Goal: Task Accomplishment & Management: Use online tool/utility

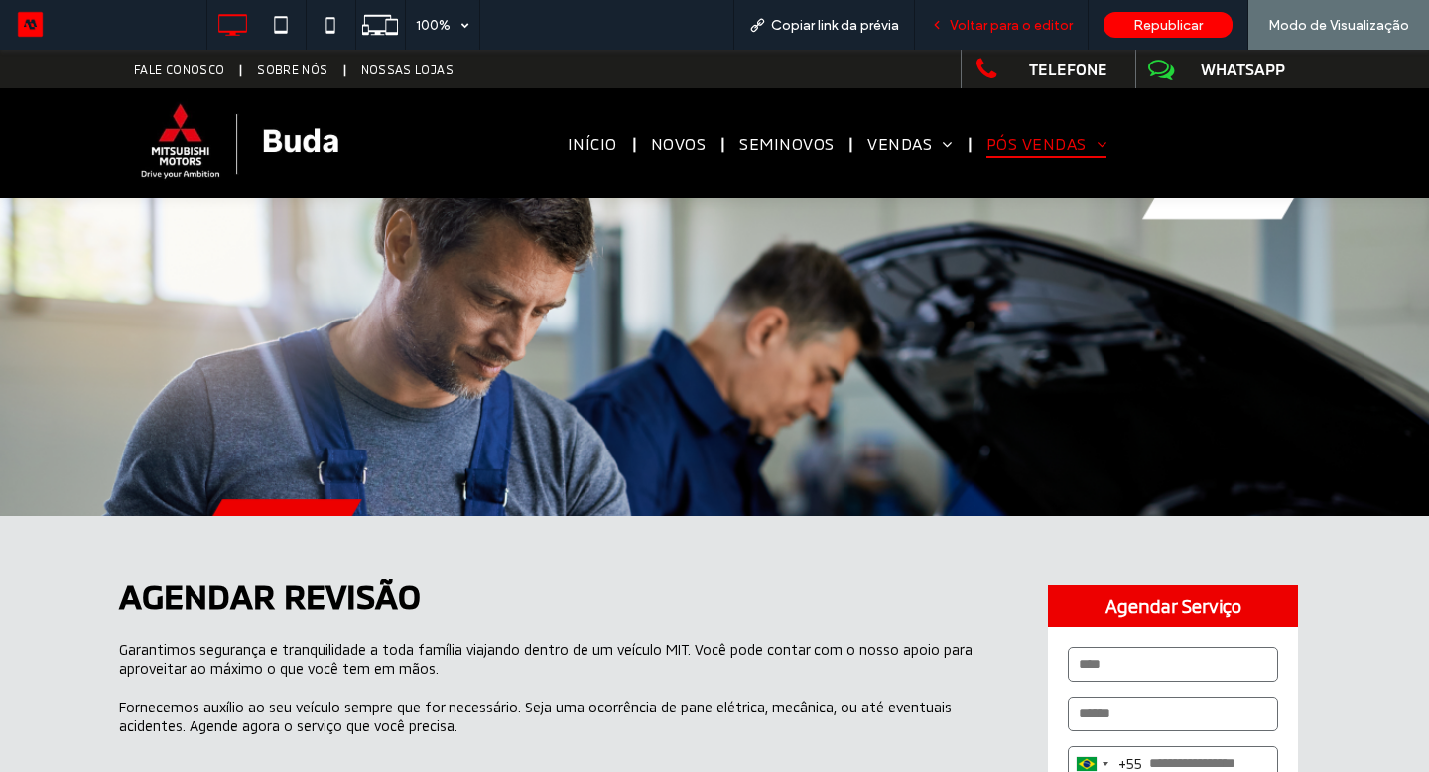
click at [1020, 32] on span "Voltar para o editor" at bounding box center [1011, 25] width 123 height 17
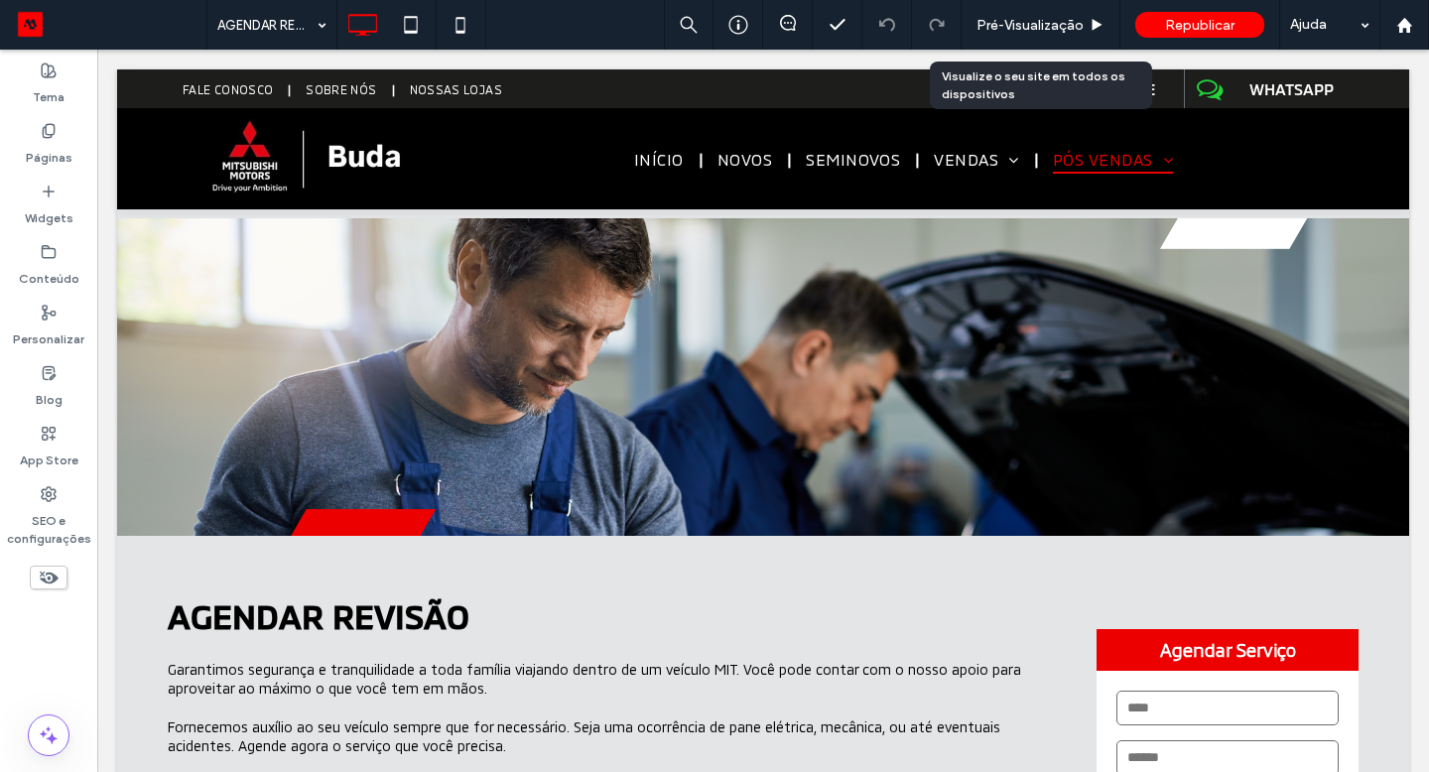
click at [1020, 32] on span "Pré-Visualizaçāo" at bounding box center [1030, 25] width 107 height 17
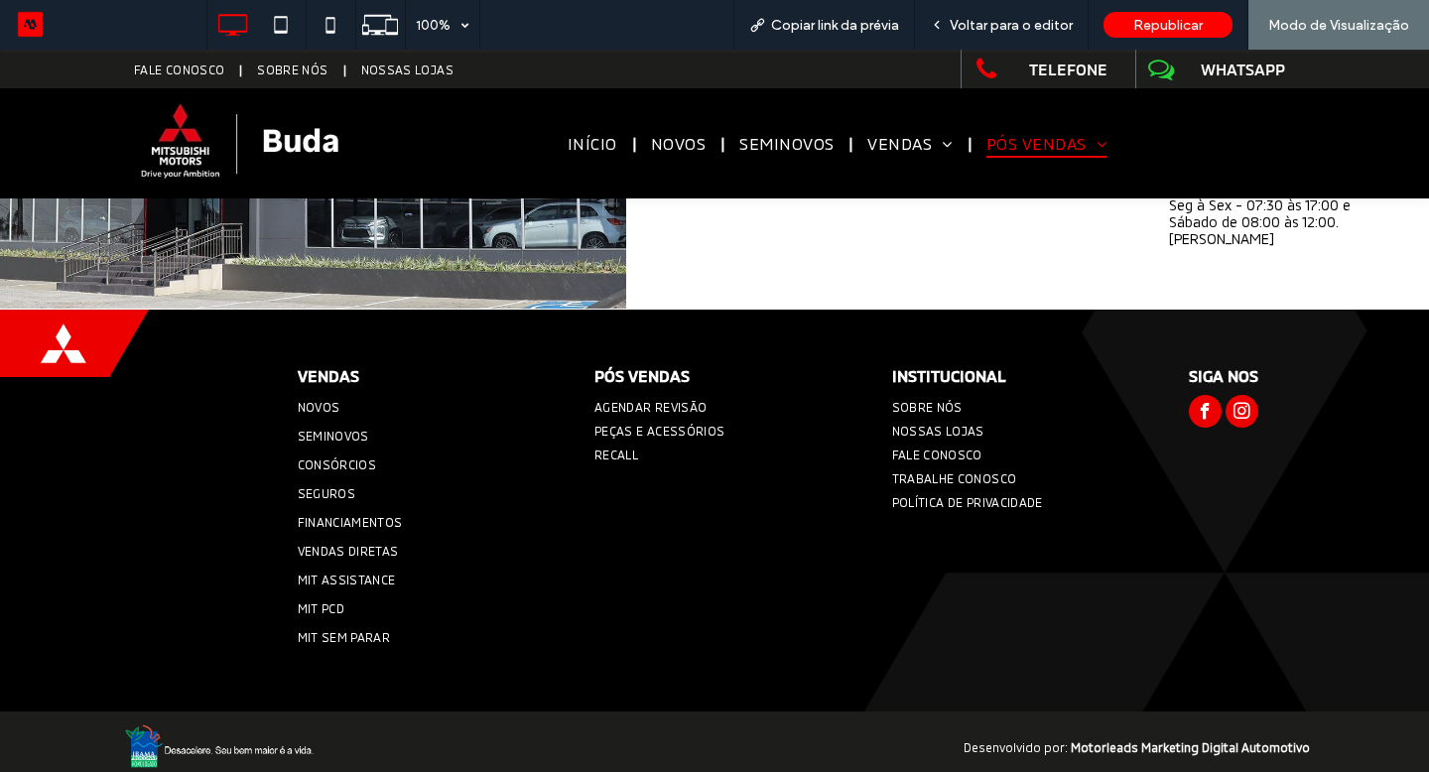
scroll to position [1867, 0]
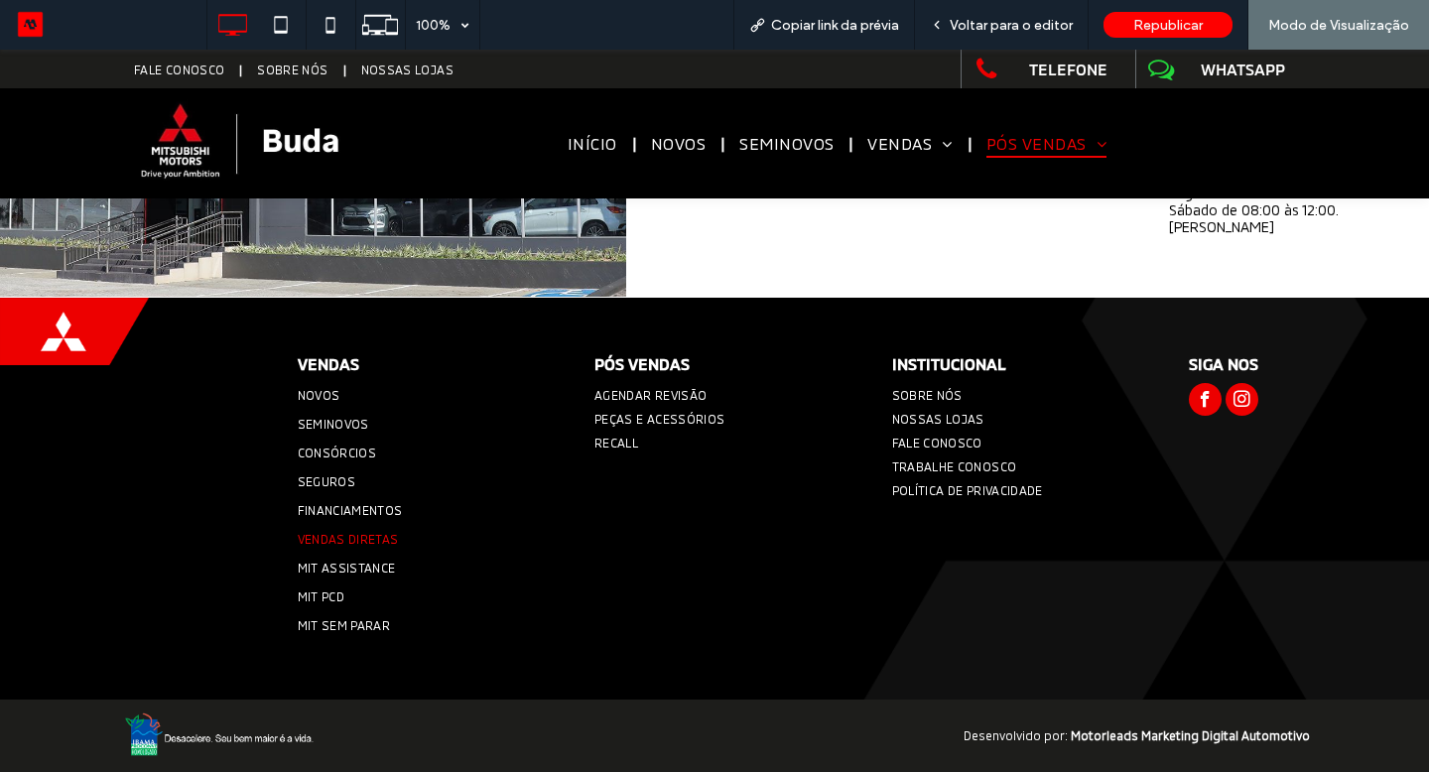
click at [357, 537] on span "VENDAS DIRETAS" at bounding box center [348, 539] width 101 height 14
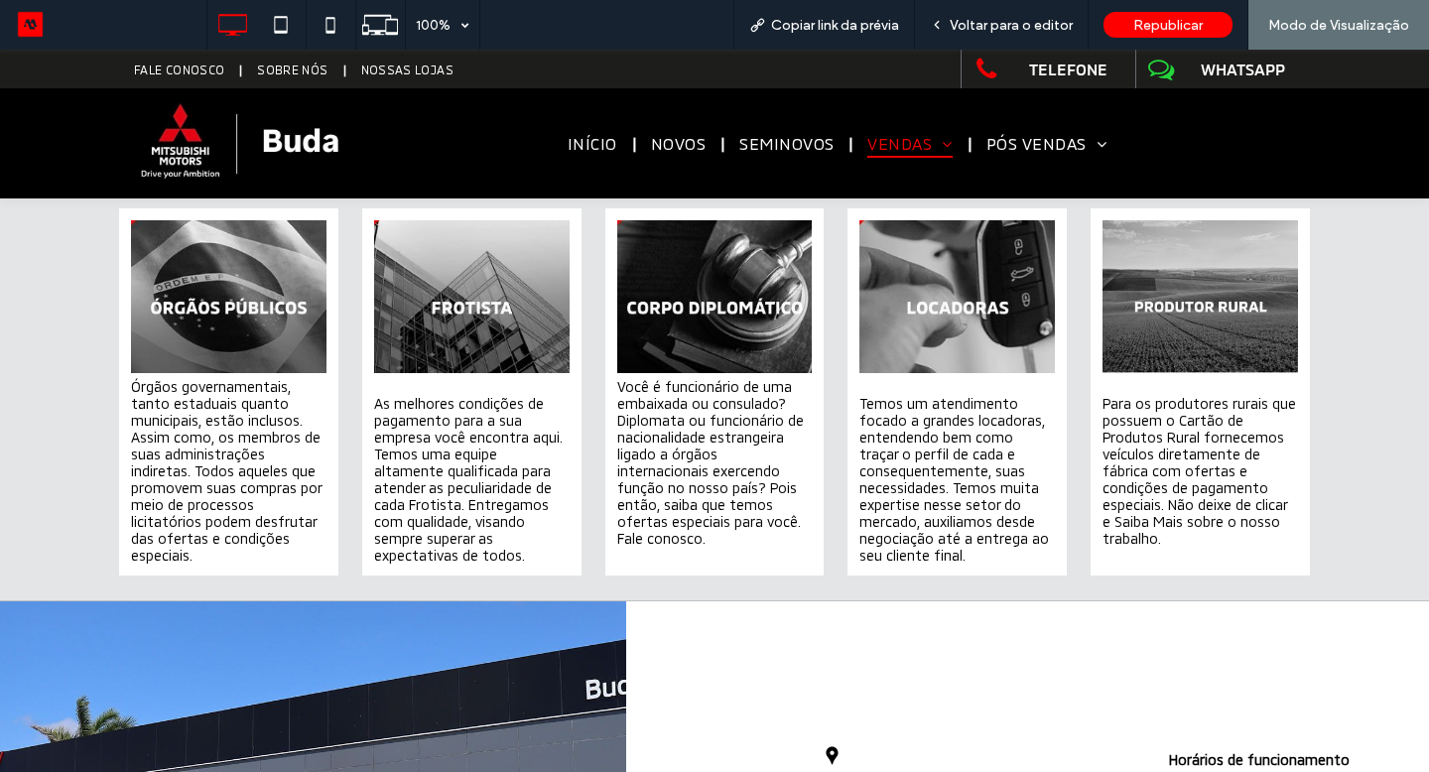
scroll to position [816, 0]
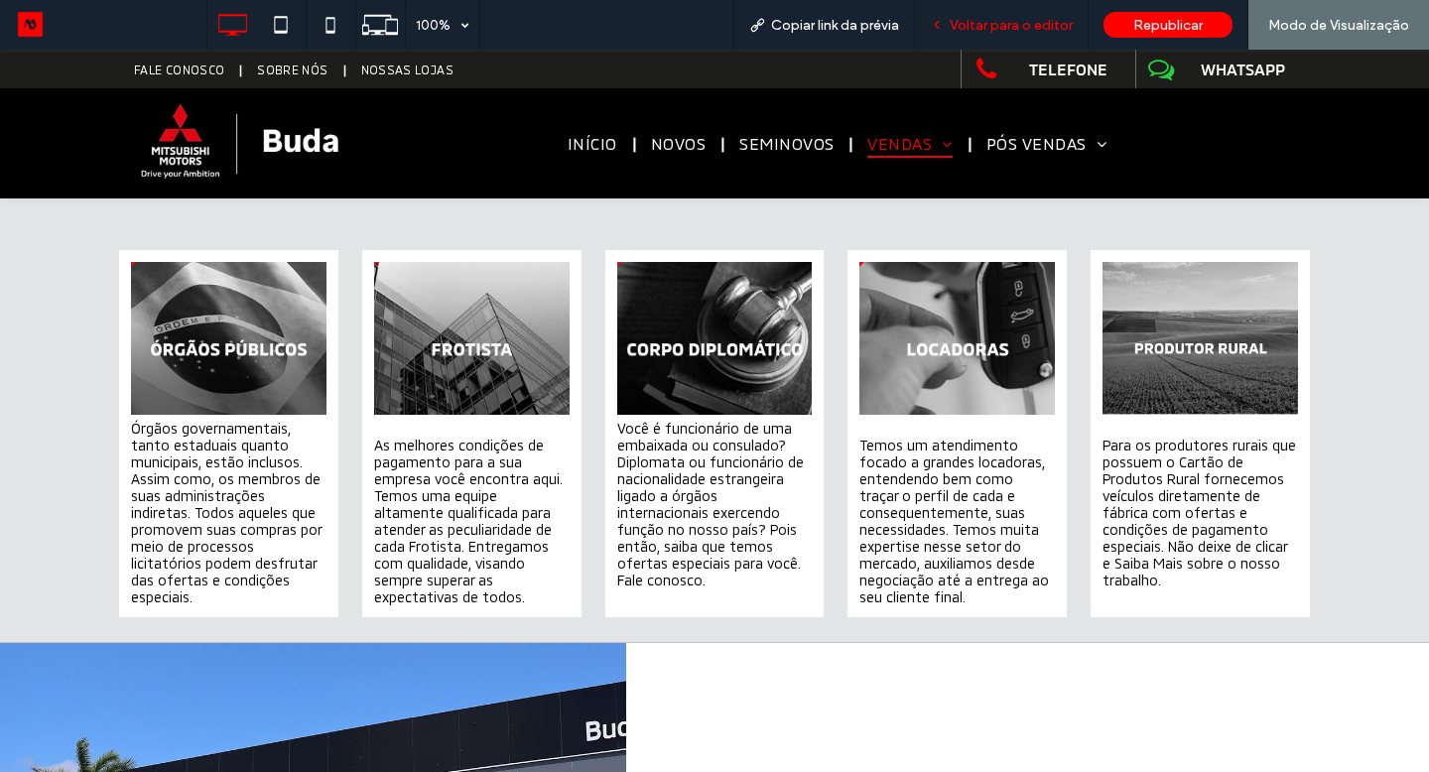
click at [1051, 21] on span "Voltar para o editor" at bounding box center [1011, 25] width 123 height 17
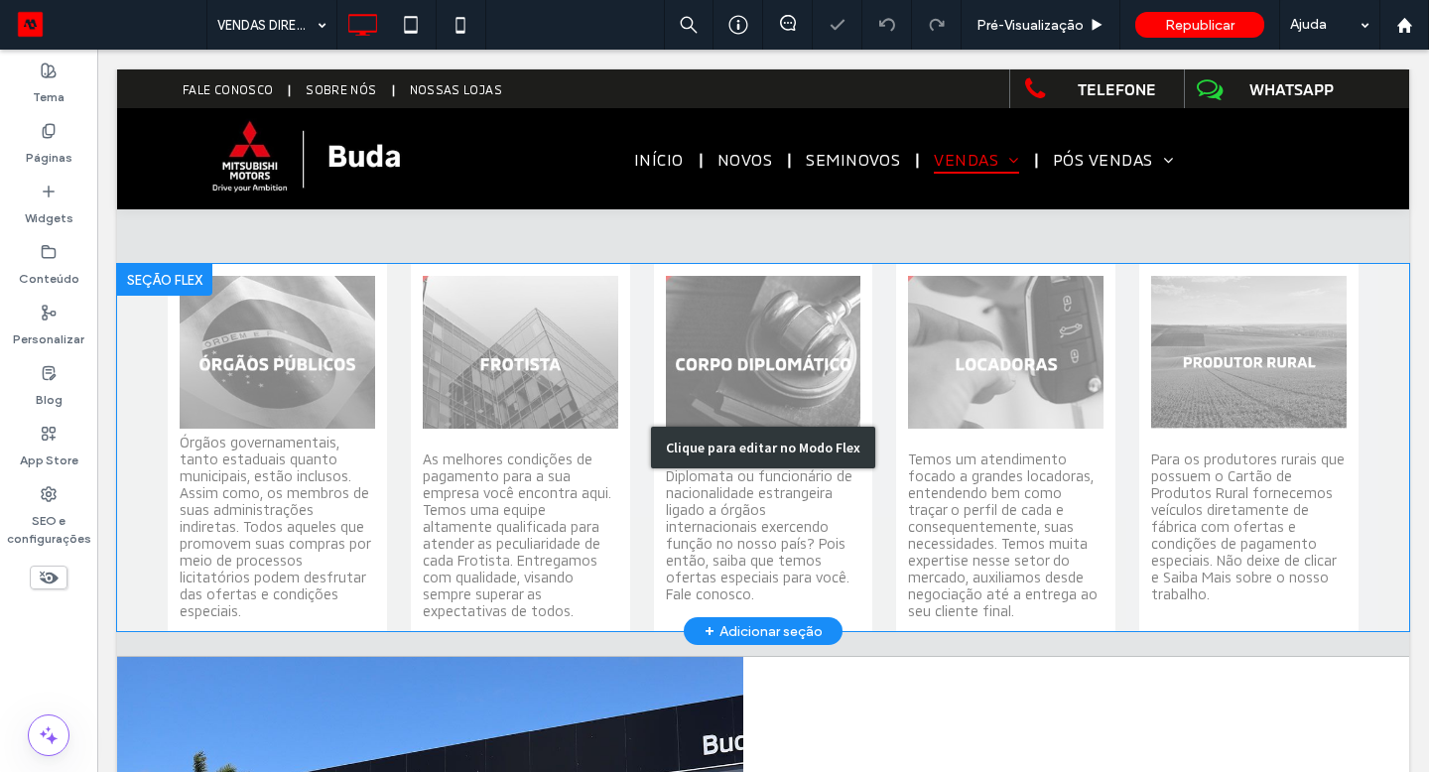
click at [1203, 553] on div "Clique para editar no Modo Flex" at bounding box center [763, 447] width 1292 height 367
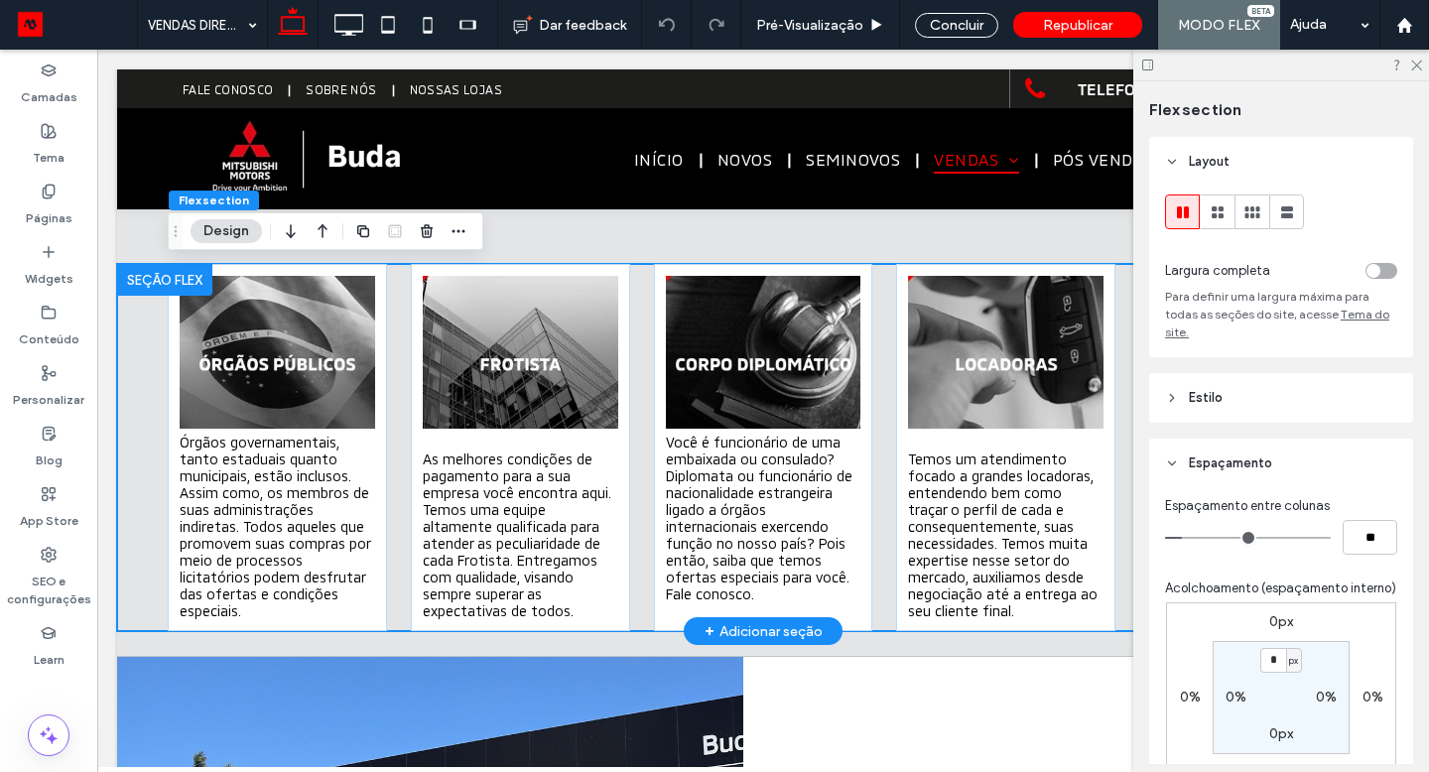
scroll to position [807, 0]
click at [1419, 68] on icon at bounding box center [1415, 64] width 13 height 13
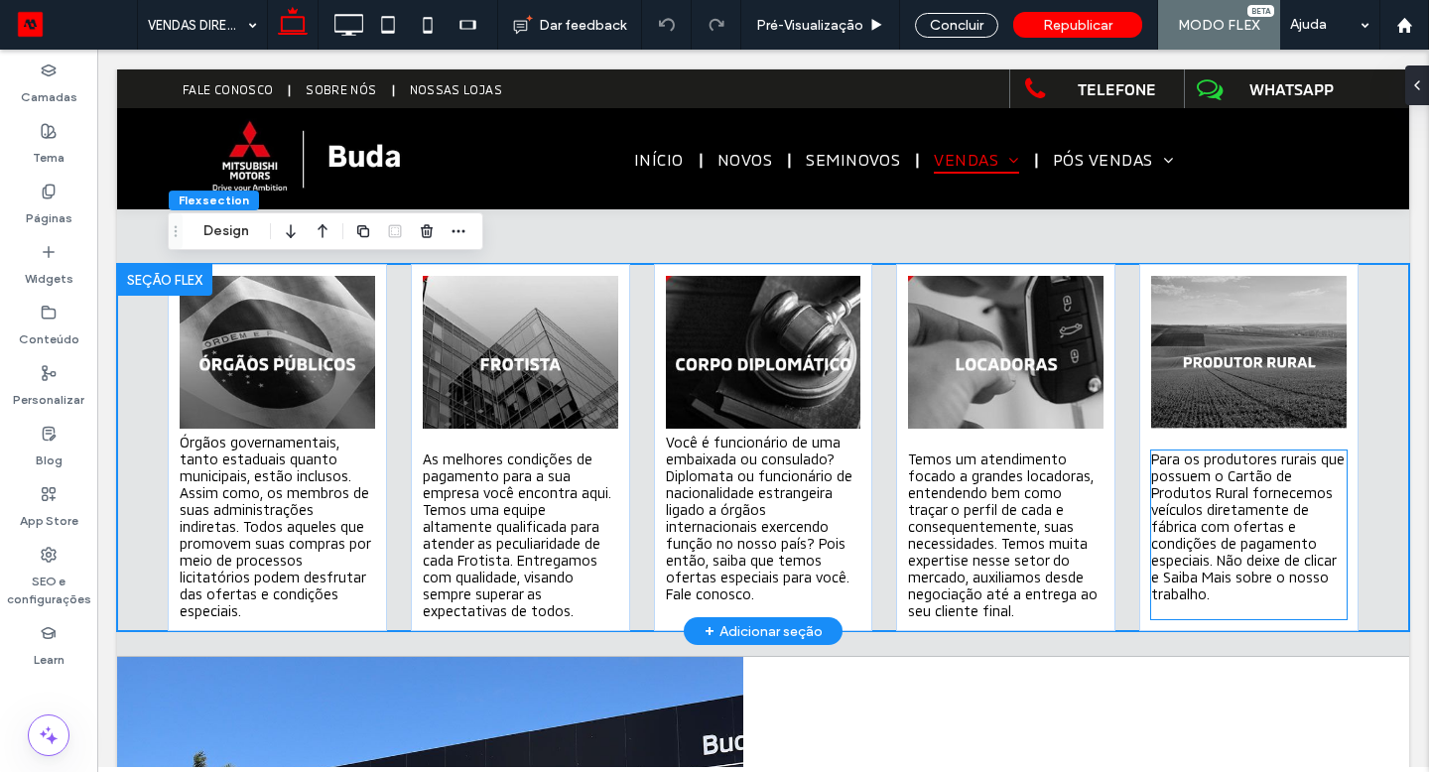
click at [1279, 501] on span "Para os produtores rurais que possuem o Cartão de Produtos Rural fornecemos veí…" at bounding box center [1248, 527] width 194 height 152
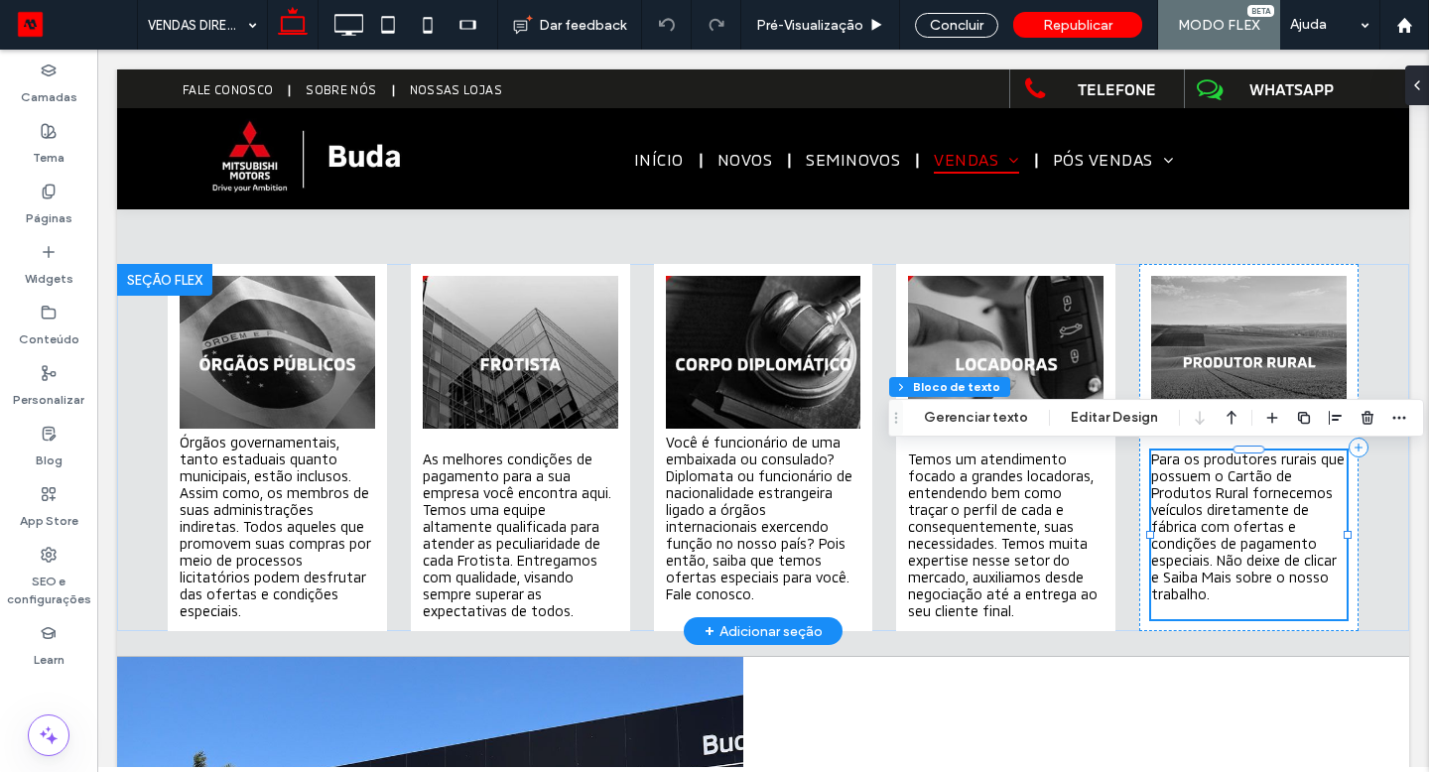
click at [1253, 543] on span "Para os produtores rurais que possuem o Cartão de Produtos Rural fornecemos veí…" at bounding box center [1248, 527] width 194 height 152
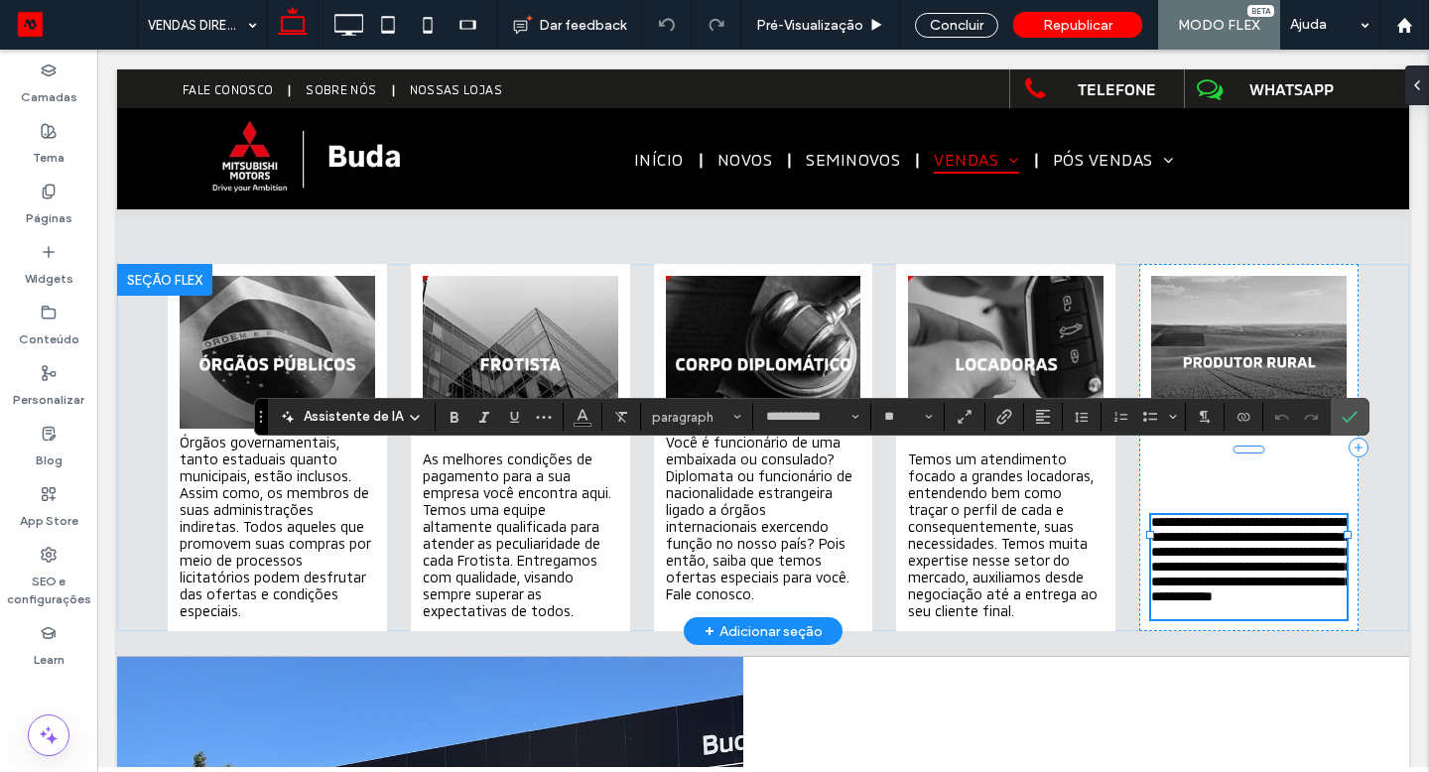
click at [1215, 563] on span "**********" at bounding box center [1251, 559] width 200 height 88
drag, startPoint x: 1215, startPoint y: 563, endPoint x: 1215, endPoint y: 592, distance: 28.8
click at [1215, 592] on p "**********" at bounding box center [1249, 559] width 196 height 89
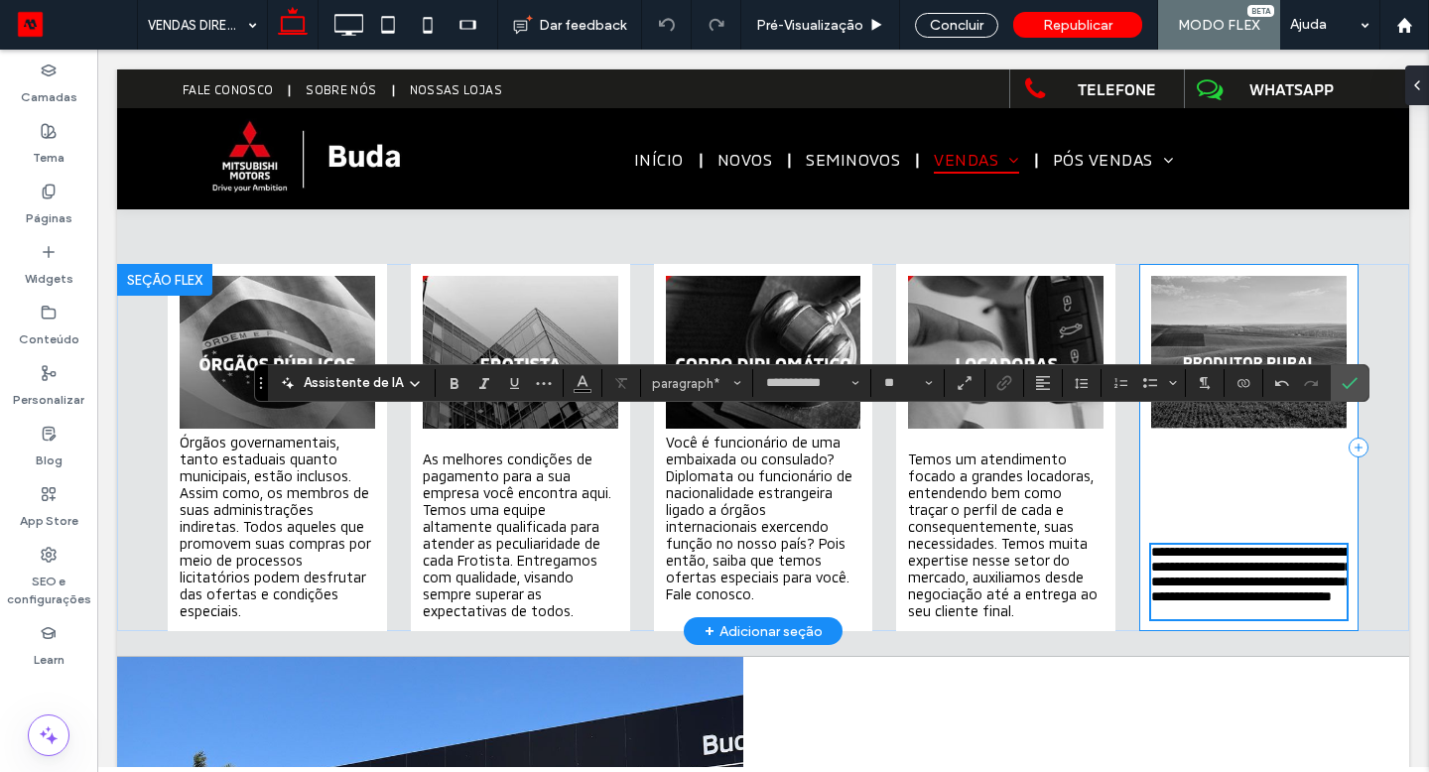
scroll to position [841, 0]
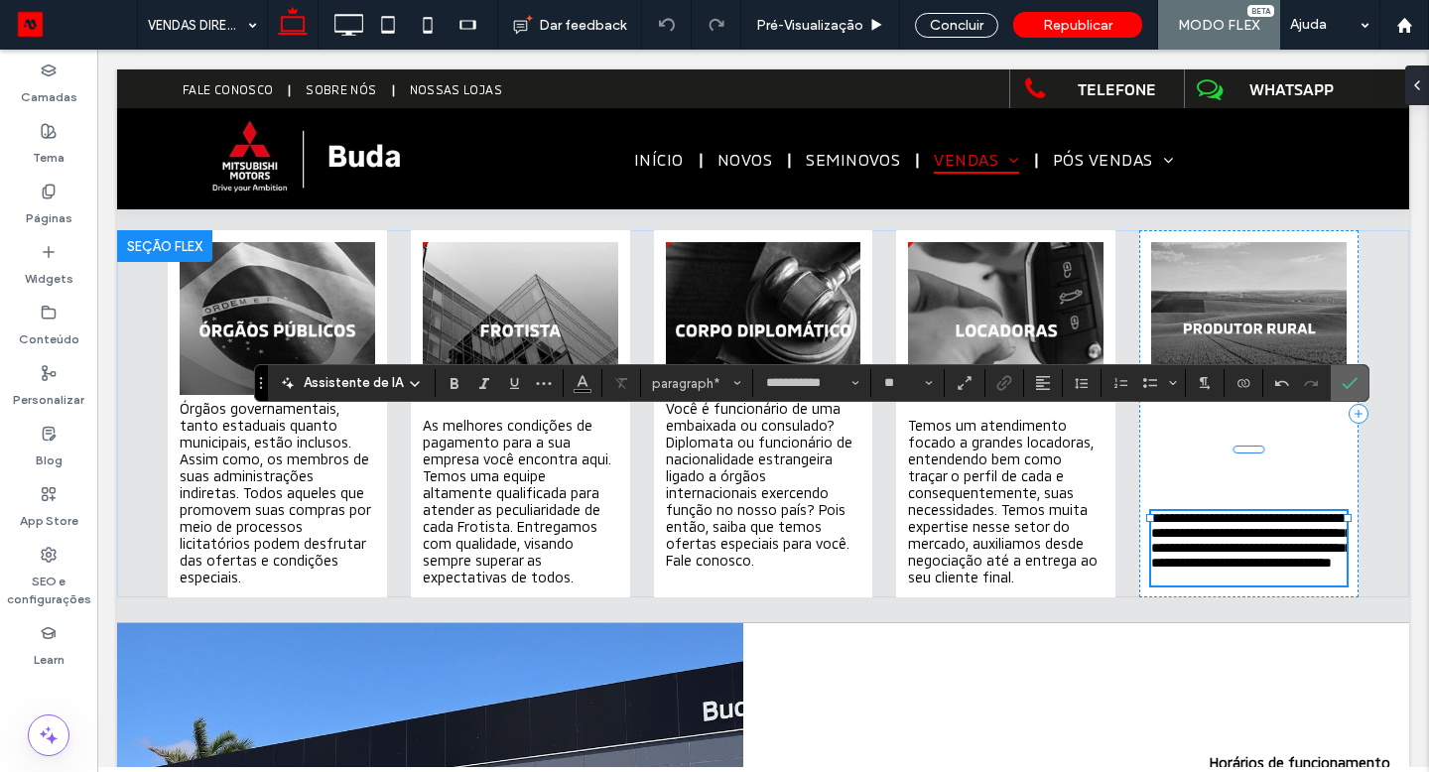
click at [1351, 375] on icon "Confirmar" at bounding box center [1350, 383] width 16 height 16
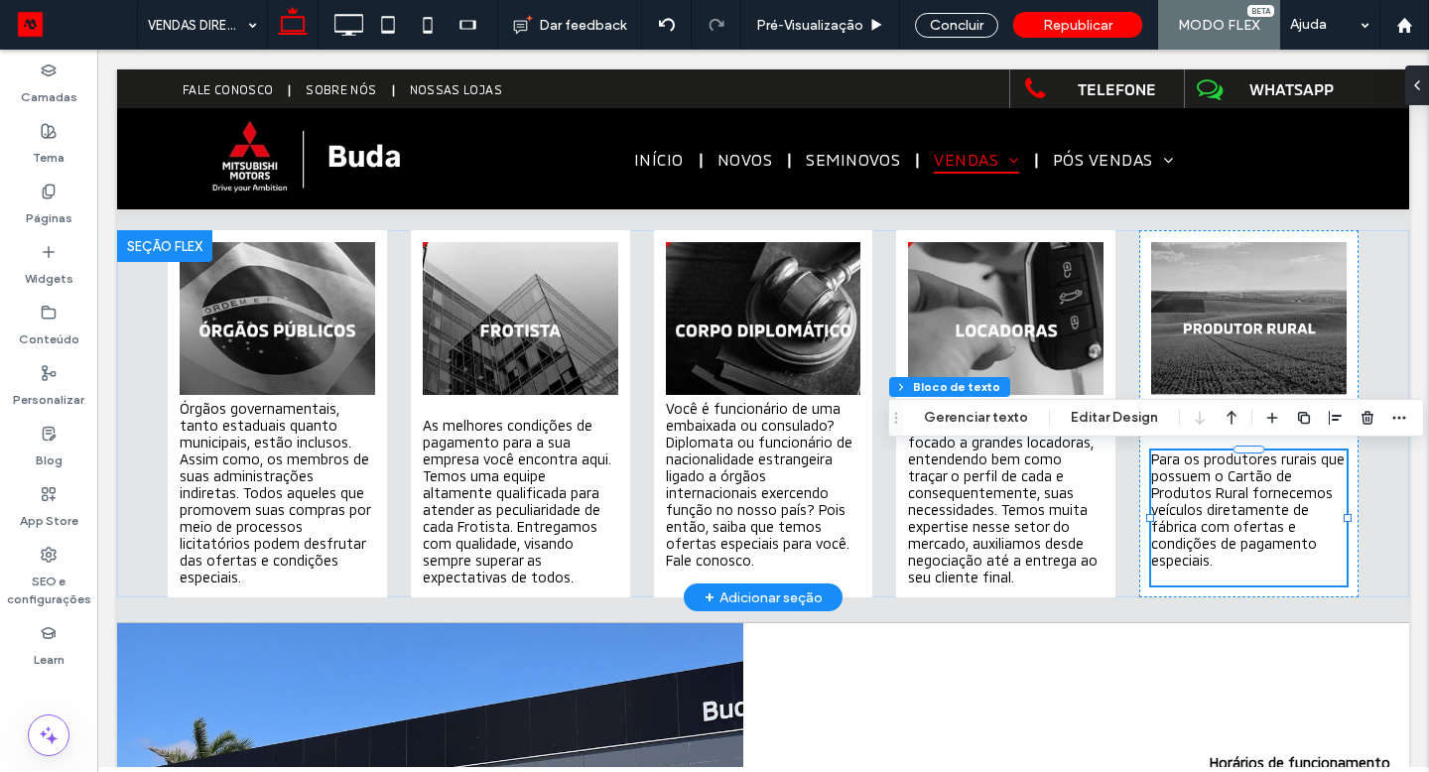
click at [1213, 573] on p at bounding box center [1249, 577] width 196 height 17
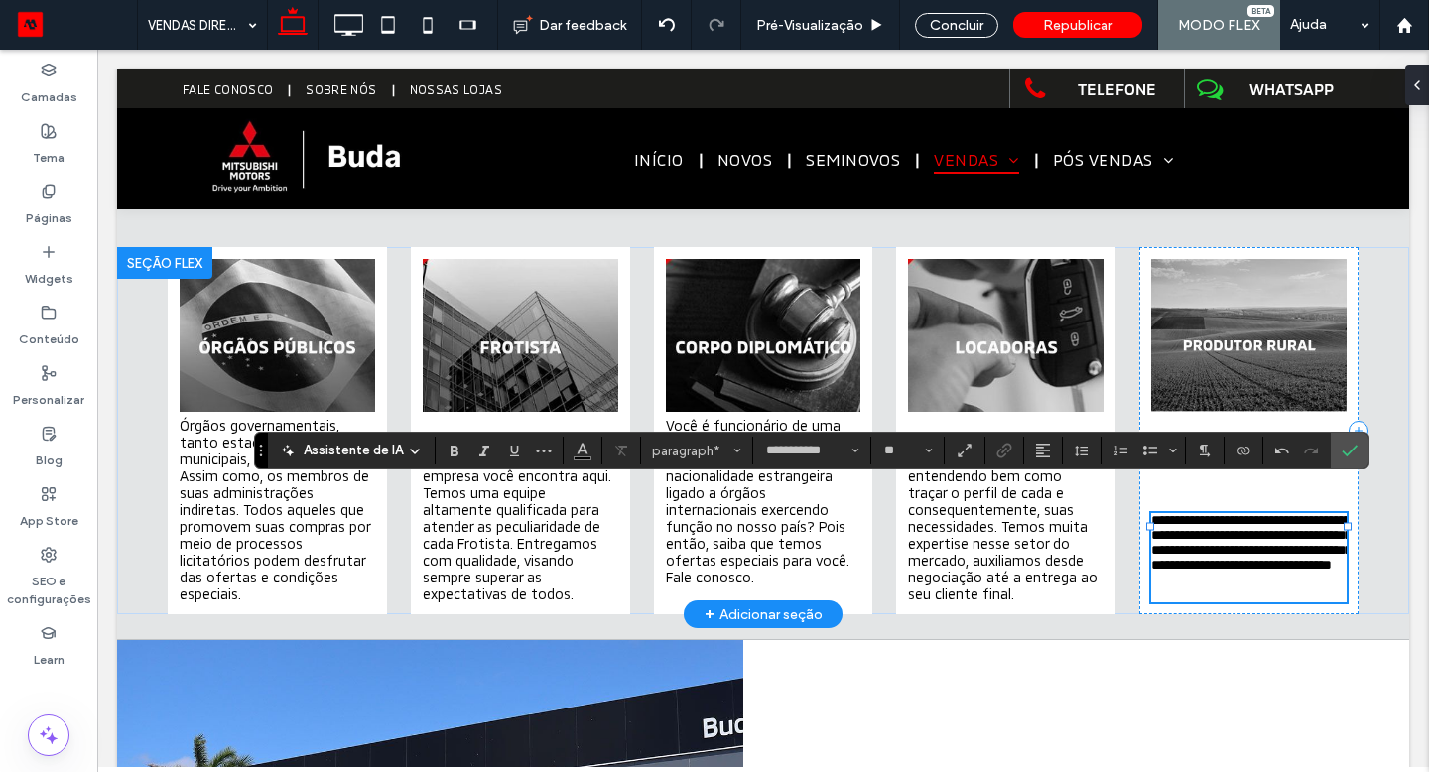
scroll to position [807, 0]
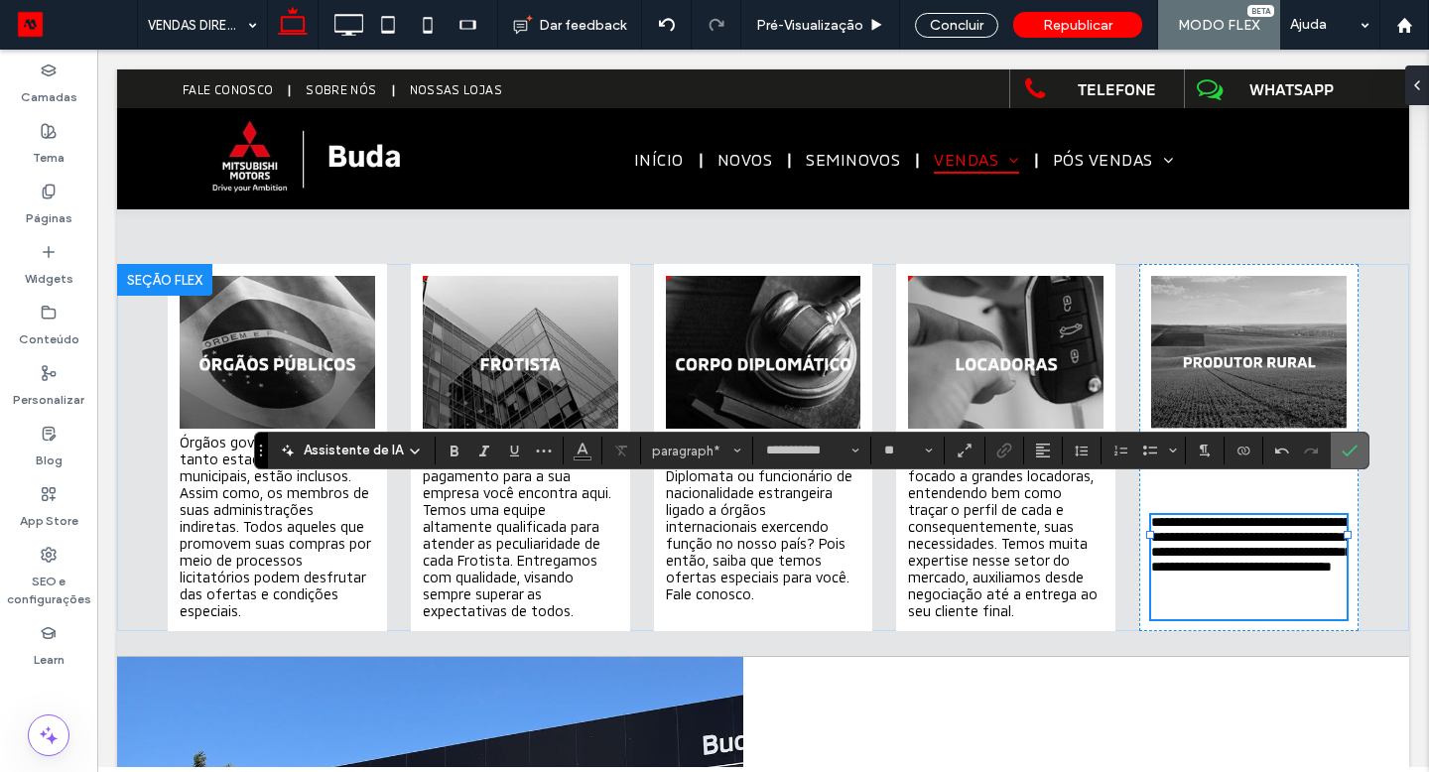
click at [1362, 445] on section at bounding box center [1350, 451] width 38 height 36
click at [1348, 450] on icon "Confirmar" at bounding box center [1350, 451] width 16 height 16
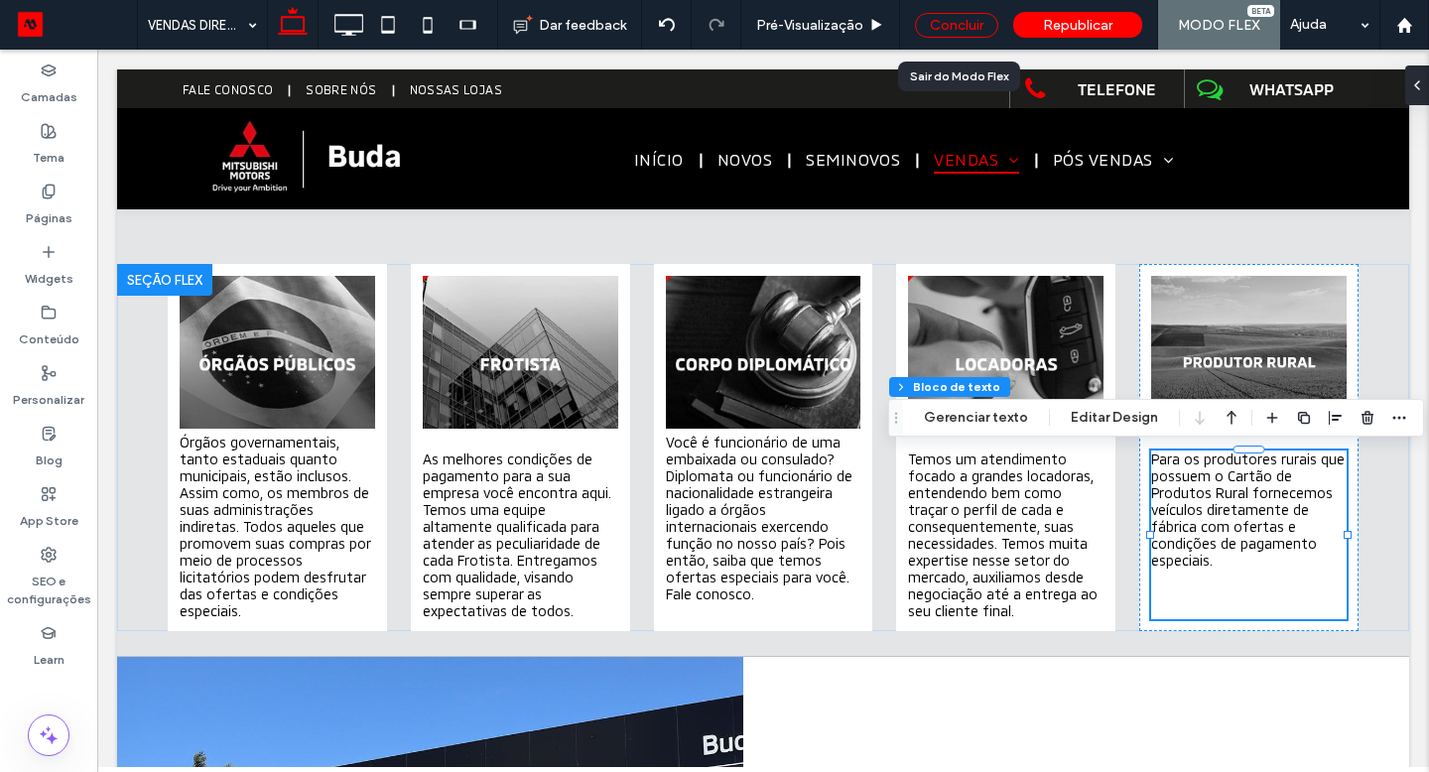
click at [939, 32] on div "Concluir" at bounding box center [956, 25] width 83 height 25
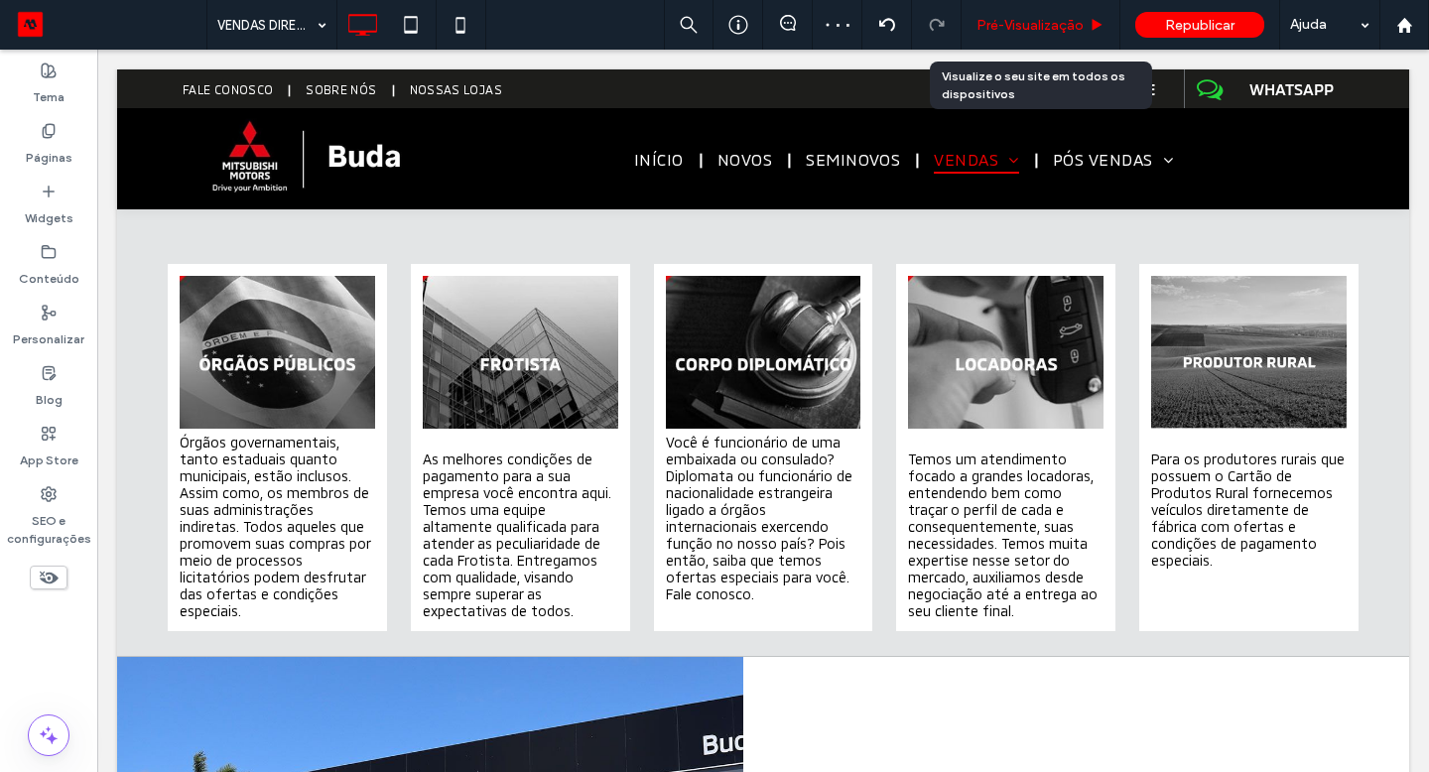
click at [992, 30] on span "Pré-Visualizaçāo" at bounding box center [1030, 25] width 107 height 17
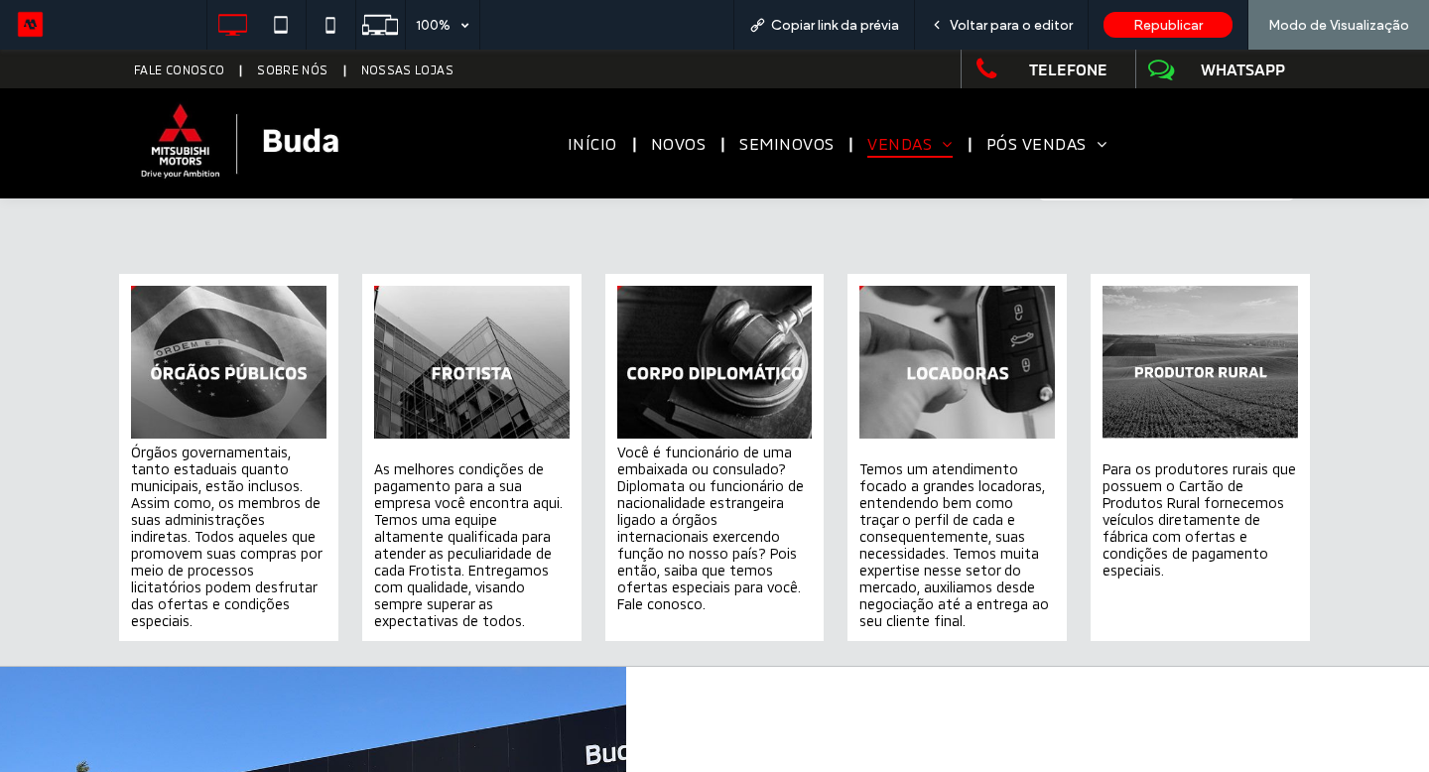
scroll to position [780, 0]
